Goal: Task Accomplishment & Management: Use online tool/utility

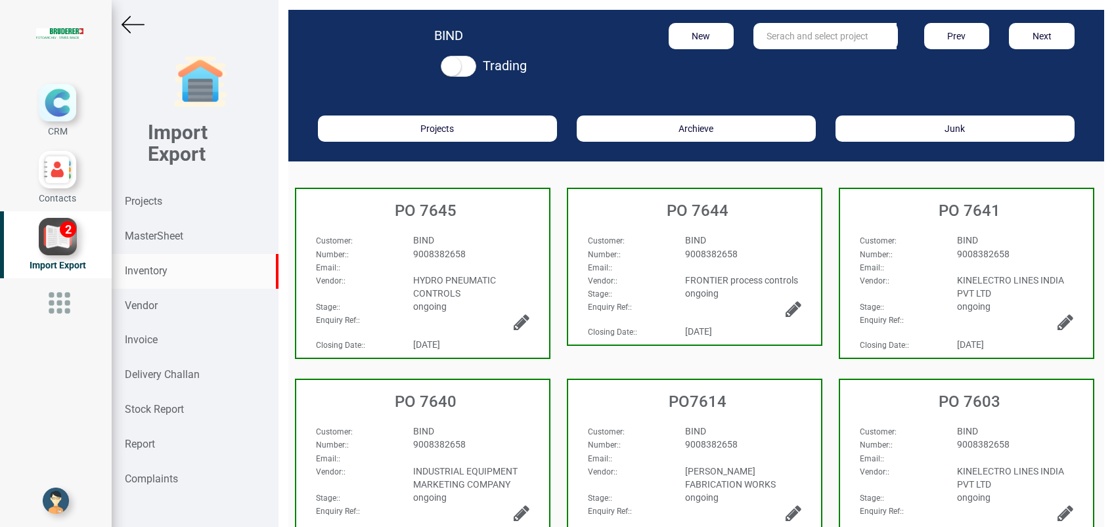
click at [166, 273] on strong "Inventory" at bounding box center [146, 271] width 43 height 12
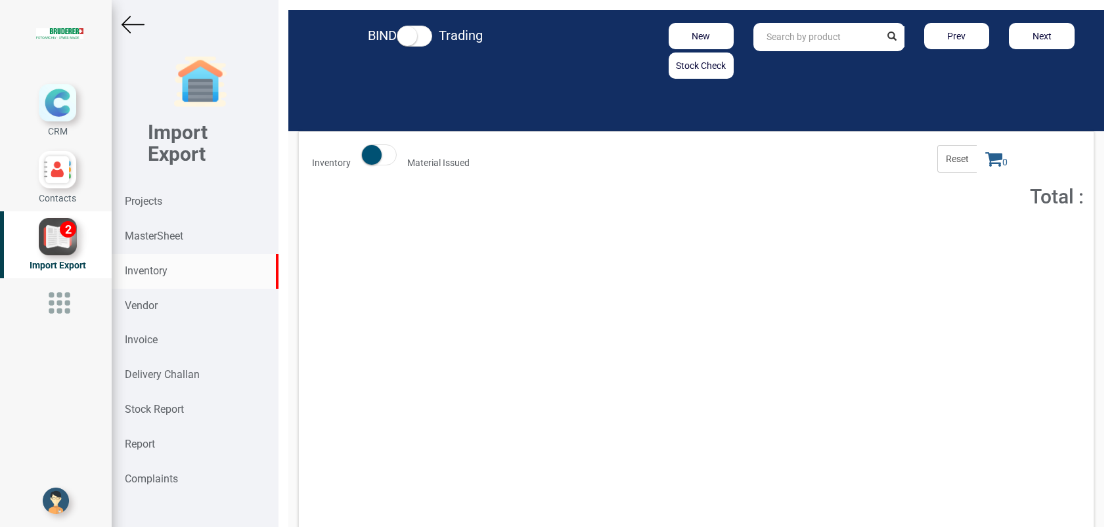
click at [790, 43] on input "text" at bounding box center [816, 37] width 126 height 28
type input "HYD FCV 1/4"
click at [972, 236] on button "Add to Cart" at bounding box center [983, 240] width 56 height 19
click at [982, 148] on span "1" at bounding box center [996, 159] width 39 height 28
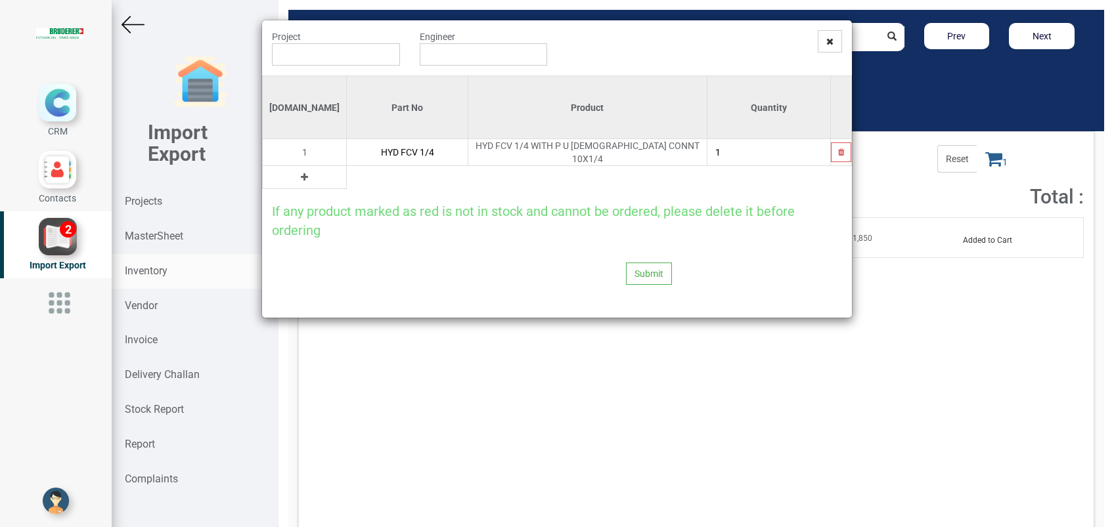
click at [294, 173] on td at bounding box center [305, 177] width 84 height 23
click at [297, 173] on button at bounding box center [304, 177] width 15 height 14
click at [347, 171] on input "text" at bounding box center [407, 177] width 121 height 22
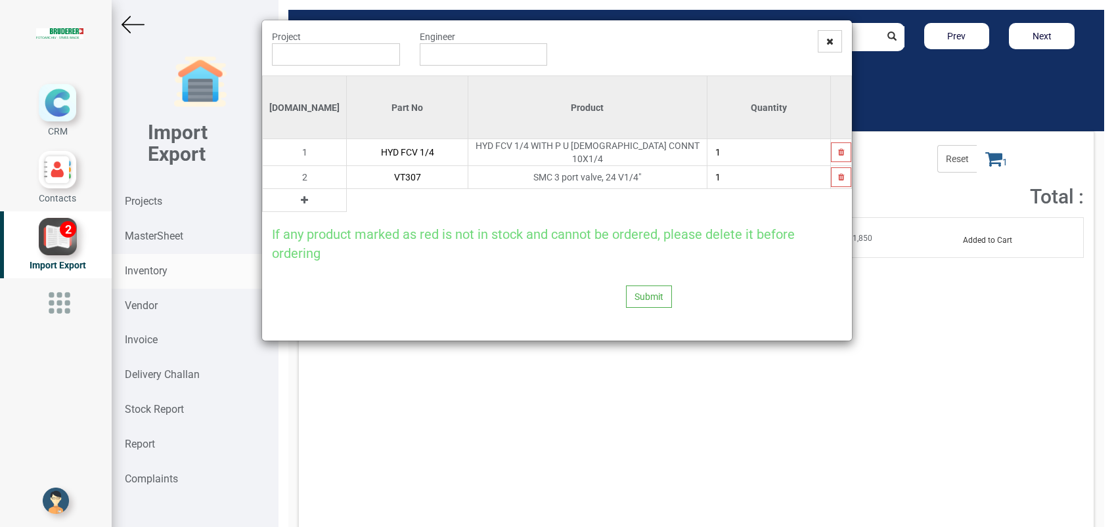
type input "VT307"
click at [309, 58] on input "text" at bounding box center [336, 54] width 128 height 22
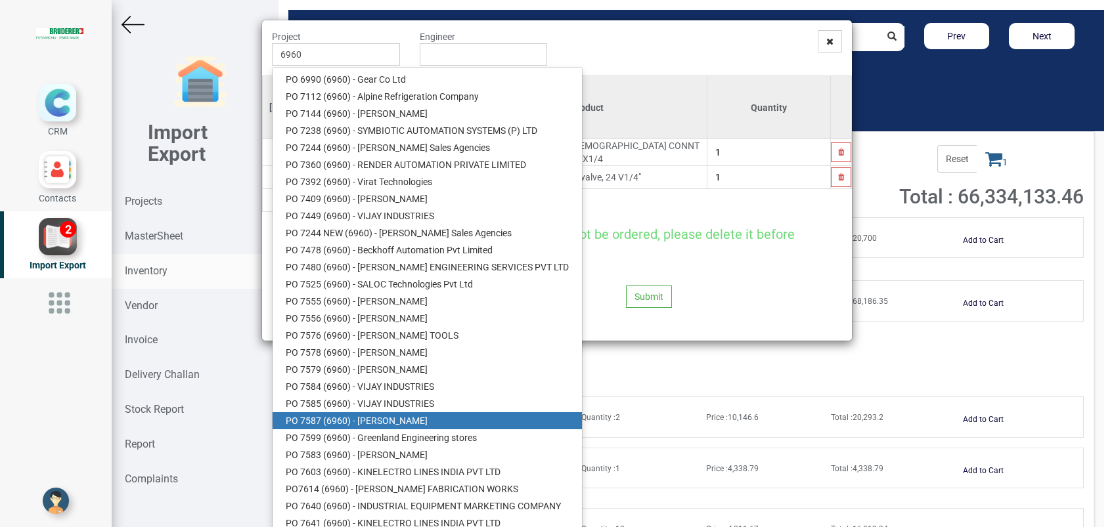
click at [427, 422] on link "PO 7587 ( 6960 ) - [PERSON_NAME]" at bounding box center [427, 421] width 309 height 17
type input "PO 7587 ( 6960 ) - [PERSON_NAME]"
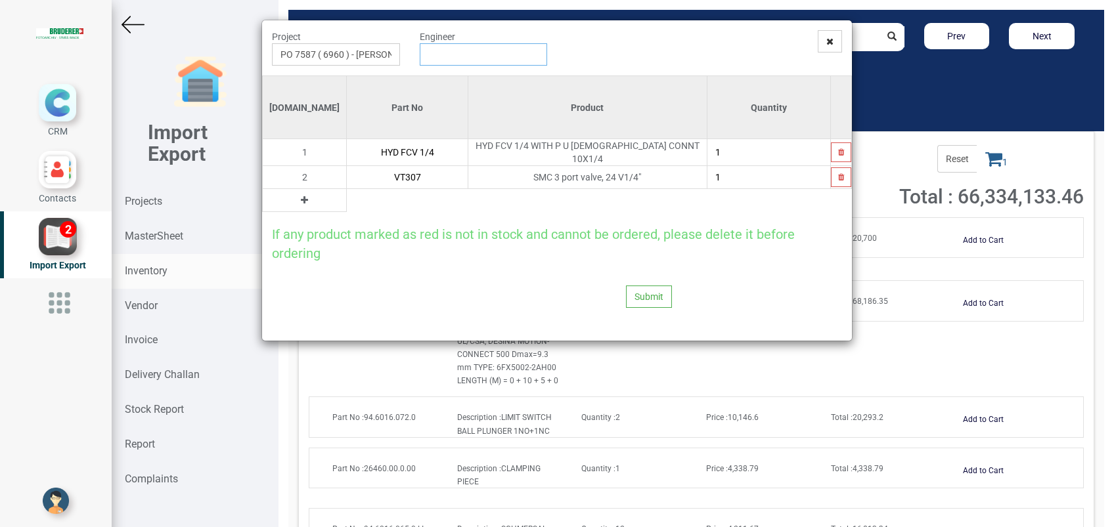
click at [460, 58] on input "text" at bounding box center [484, 54] width 128 height 22
click at [472, 79] on link "G opinath [PERSON_NAME]" at bounding box center [472, 79] width 104 height 17
type input "[PERSON_NAME]"
click at [635, 297] on button "Submit" at bounding box center [649, 297] width 46 height 22
click at [620, 248] on button "Yes" at bounding box center [623, 257] width 41 height 22
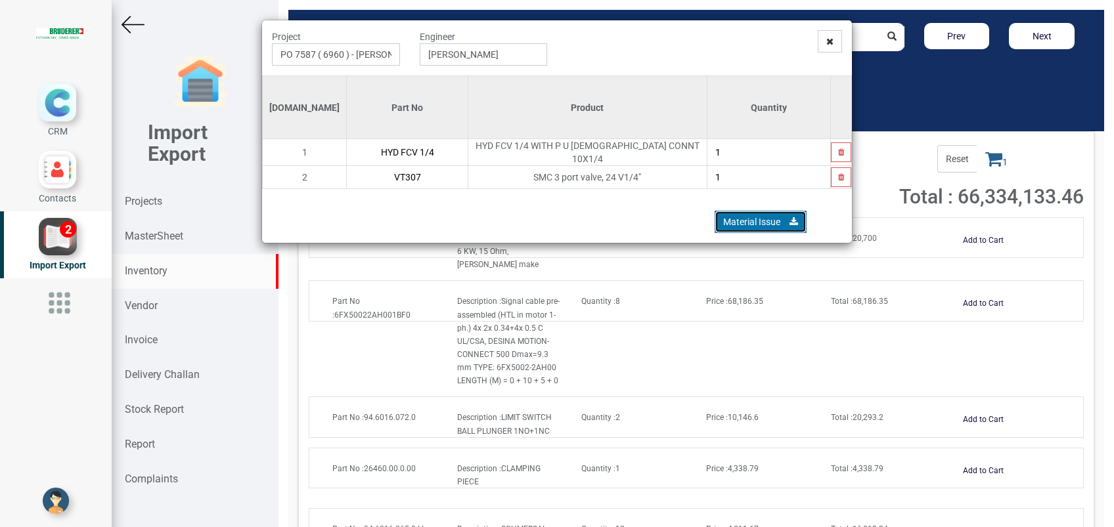
click at [745, 221] on link "Material Issue" at bounding box center [761, 222] width 92 height 22
click at [836, 48] on span at bounding box center [830, 41] width 24 height 22
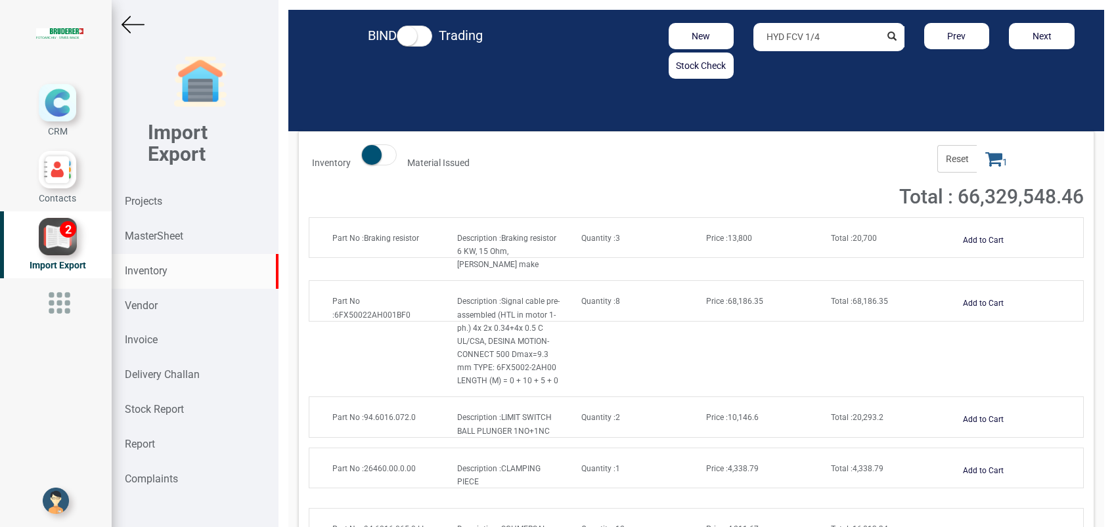
click at [844, 40] on input "HYD FCV 1/4" at bounding box center [816, 37] width 126 height 28
type input "H"
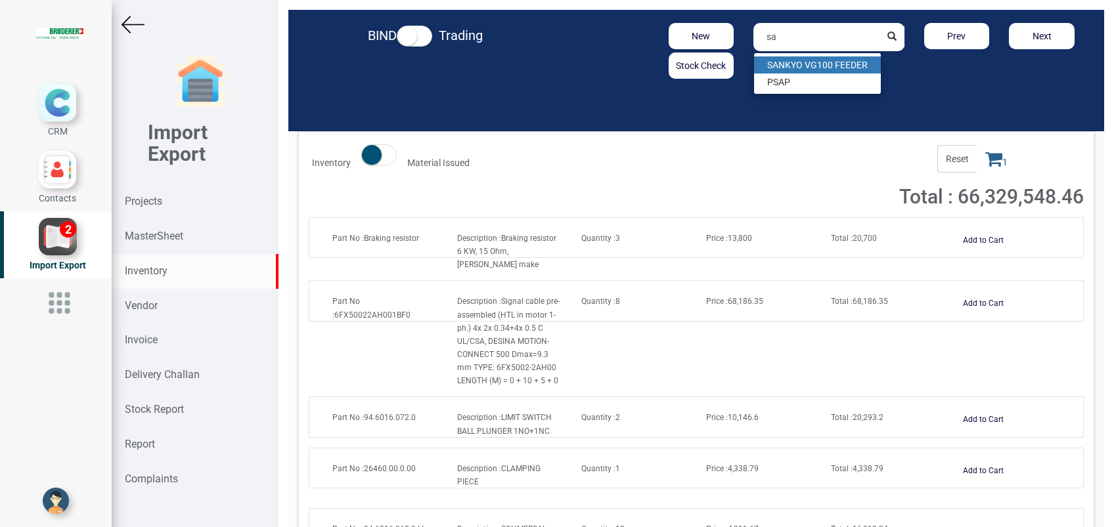
type input "s"
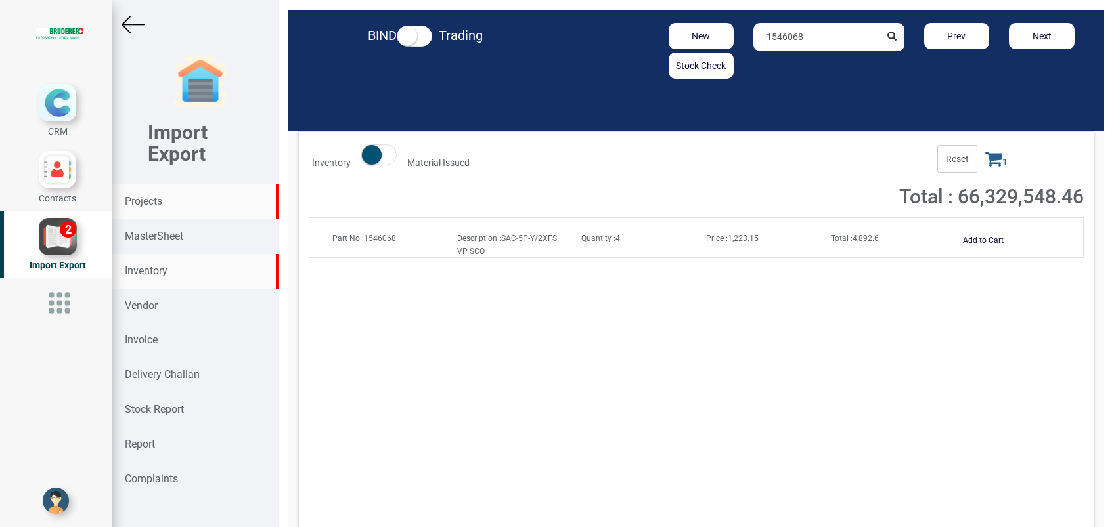
type input "1546068"
click at [142, 196] on strong "Projects" at bounding box center [143, 201] width 37 height 12
